Goal: Task Accomplishment & Management: Manage account settings

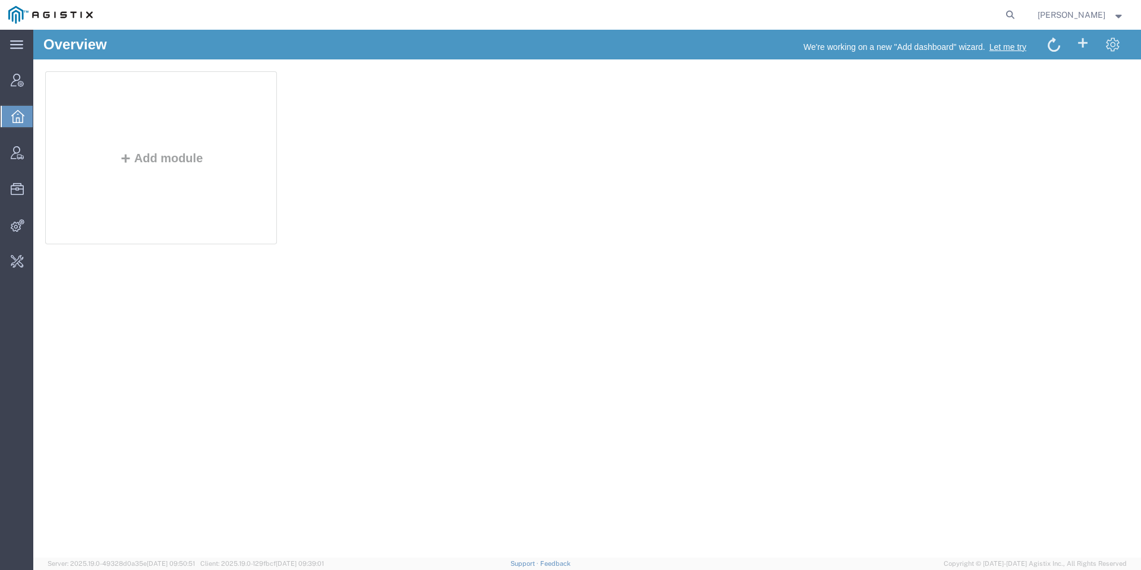
click at [1020, 2] on form at bounding box center [1010, 15] width 19 height 30
click at [1018, 16] on icon at bounding box center [1010, 15] width 17 height 17
type input "spoils"
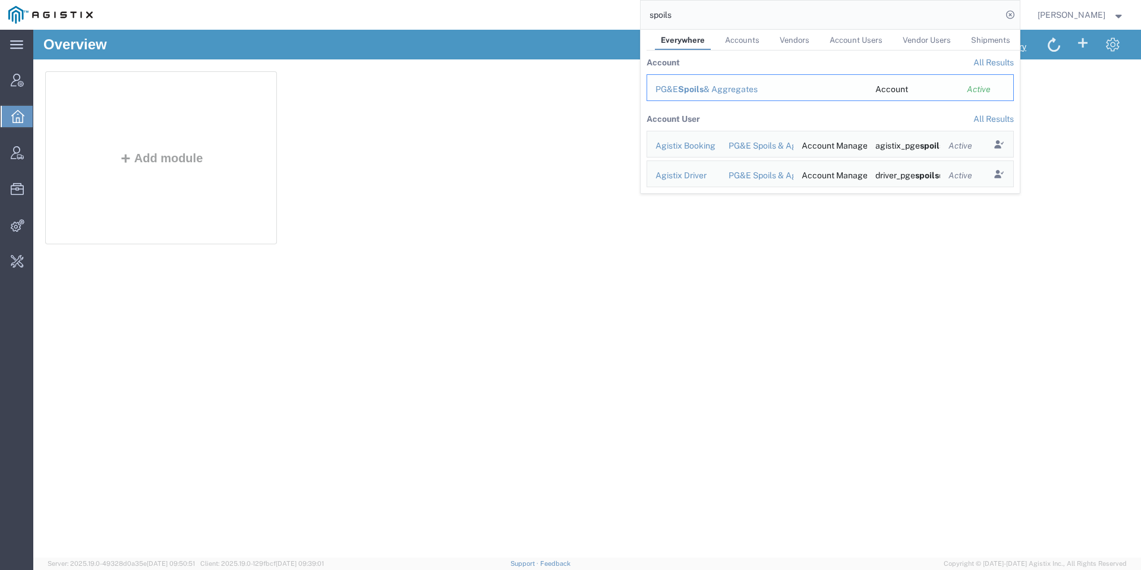
click at [699, 89] on span "Spoils" at bounding box center [691, 89] width 26 height 10
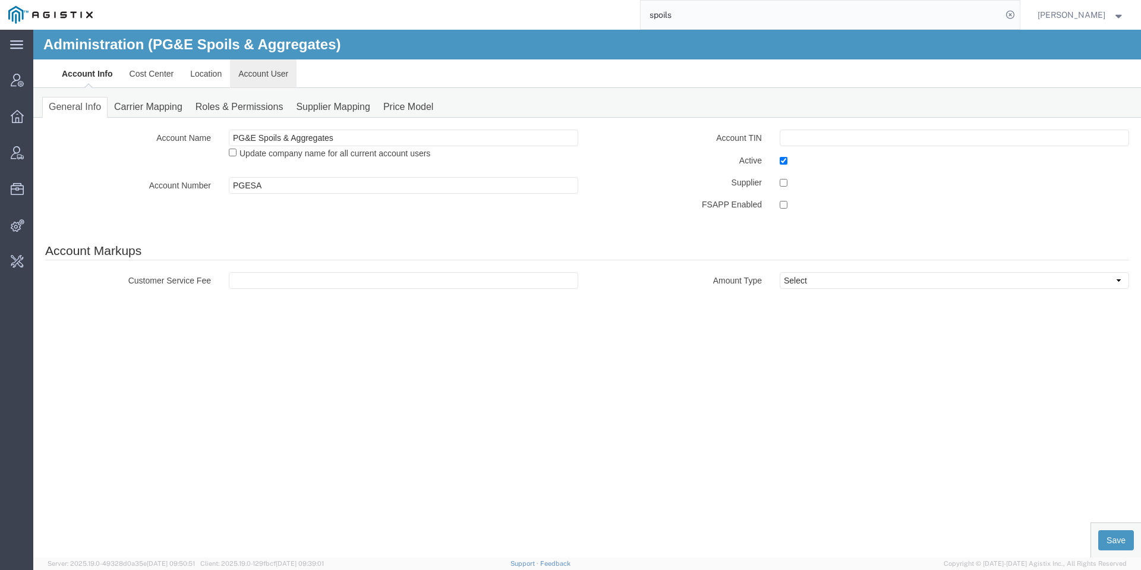
click at [245, 74] on link "Account User" at bounding box center [263, 73] width 67 height 29
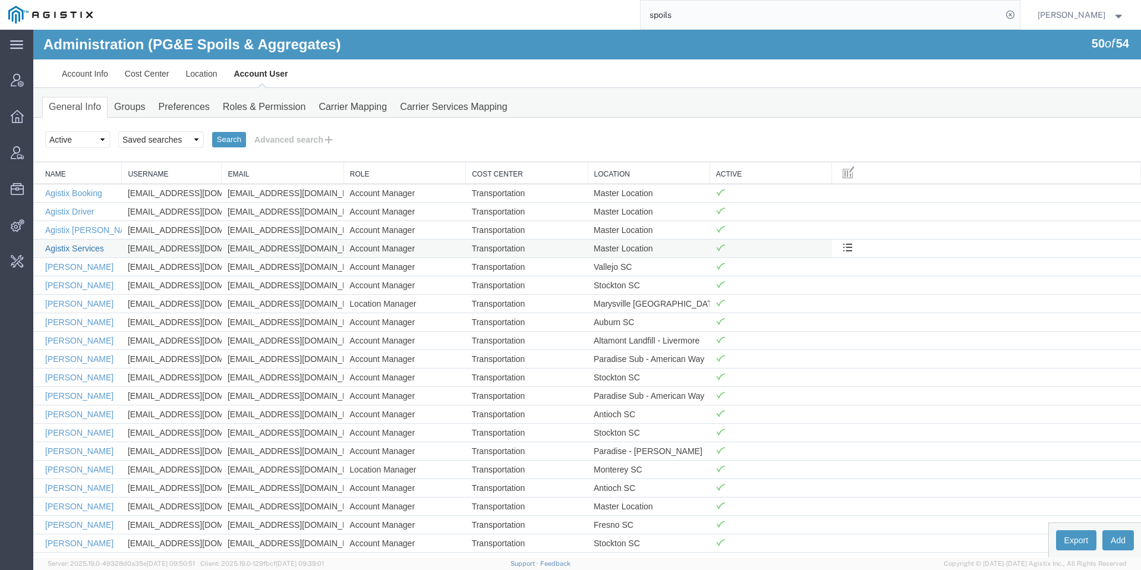
click at [94, 247] on link "Agistix Services" at bounding box center [74, 249] width 59 height 10
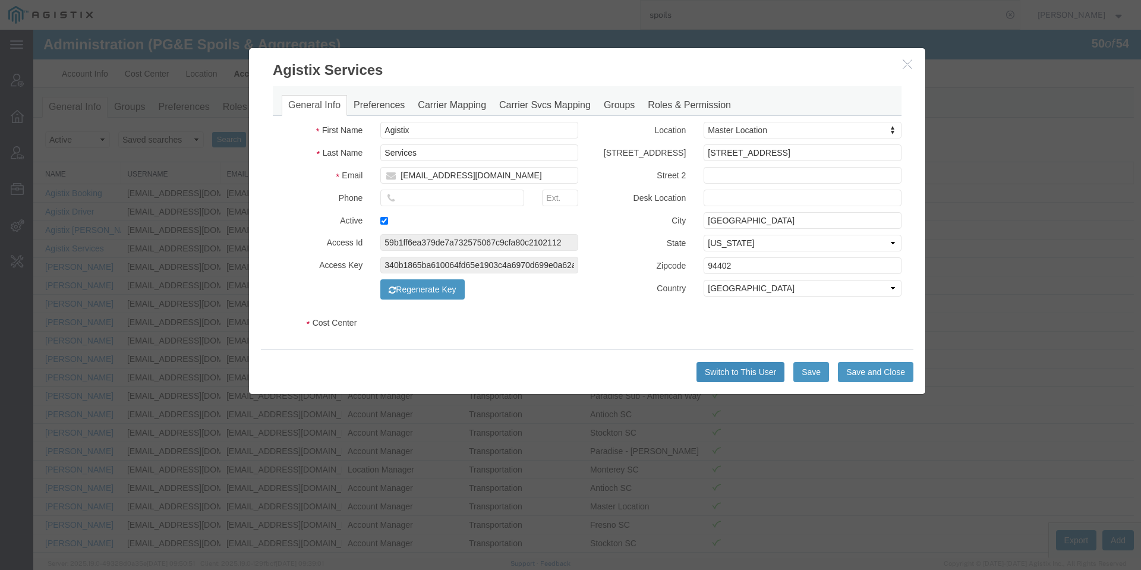
select select "COSTCENTER"
select select "53865"
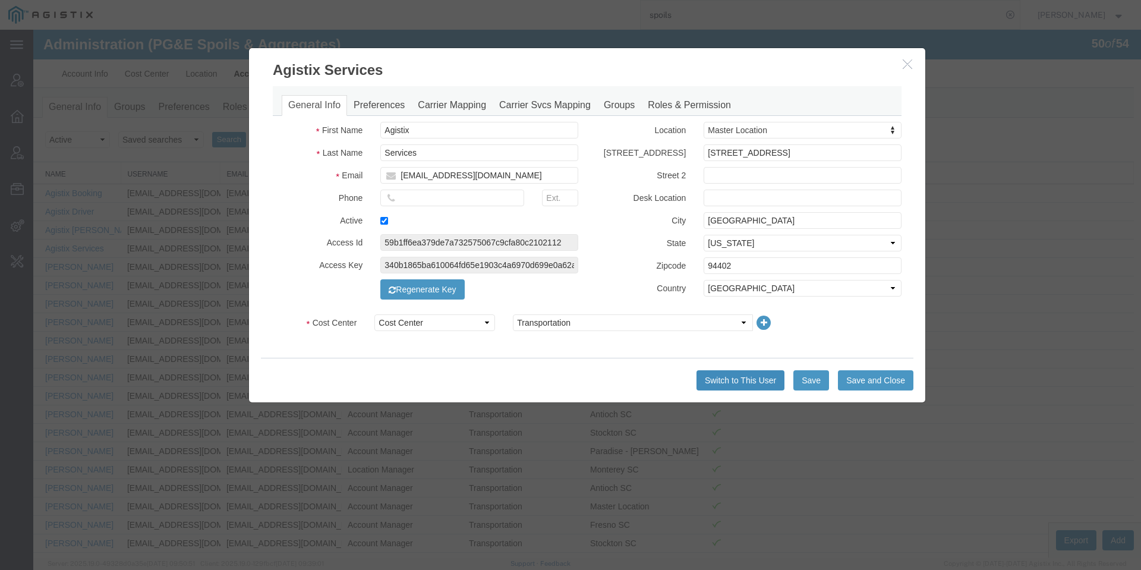
click at [743, 378] on button "Switch to This User" at bounding box center [740, 380] width 88 height 20
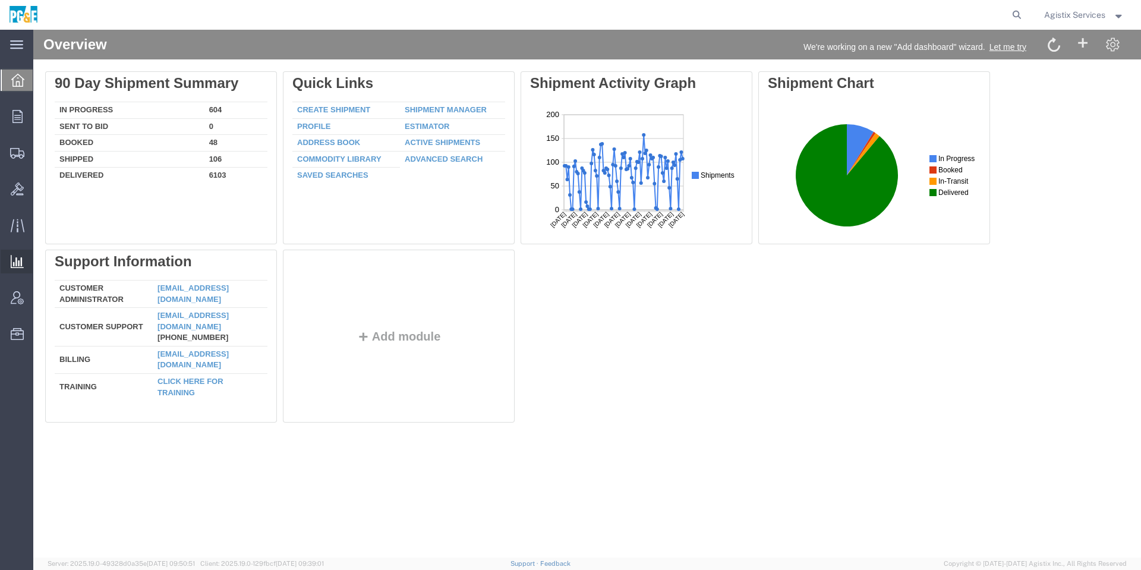
click at [22, 269] on div at bounding box center [17, 262] width 33 height 24
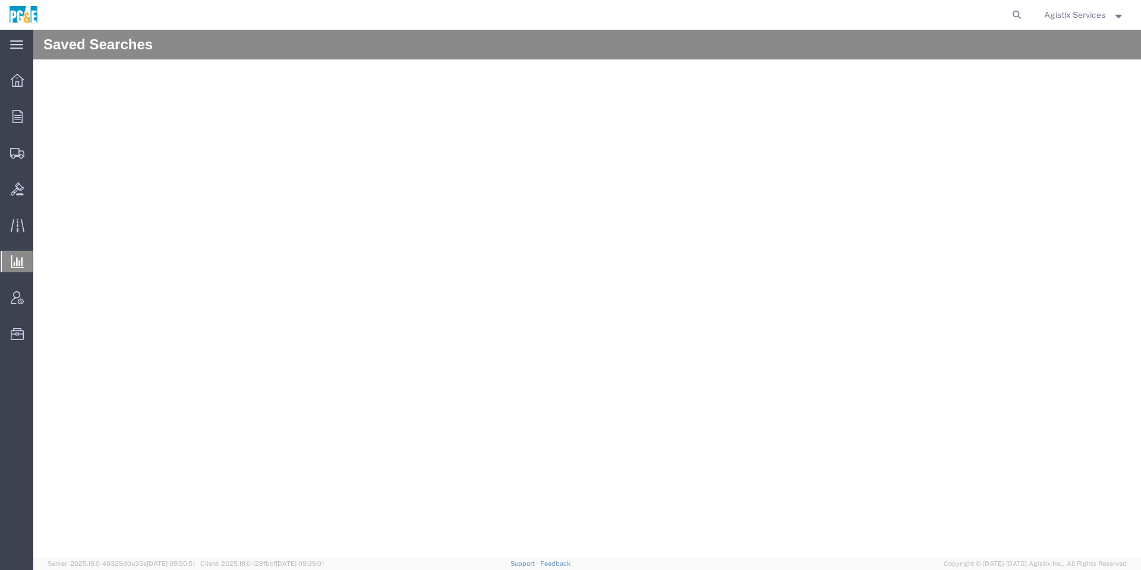
click at [2, 267] on div at bounding box center [17, 261] width 33 height 21
